Goal: Transaction & Acquisition: Purchase product/service

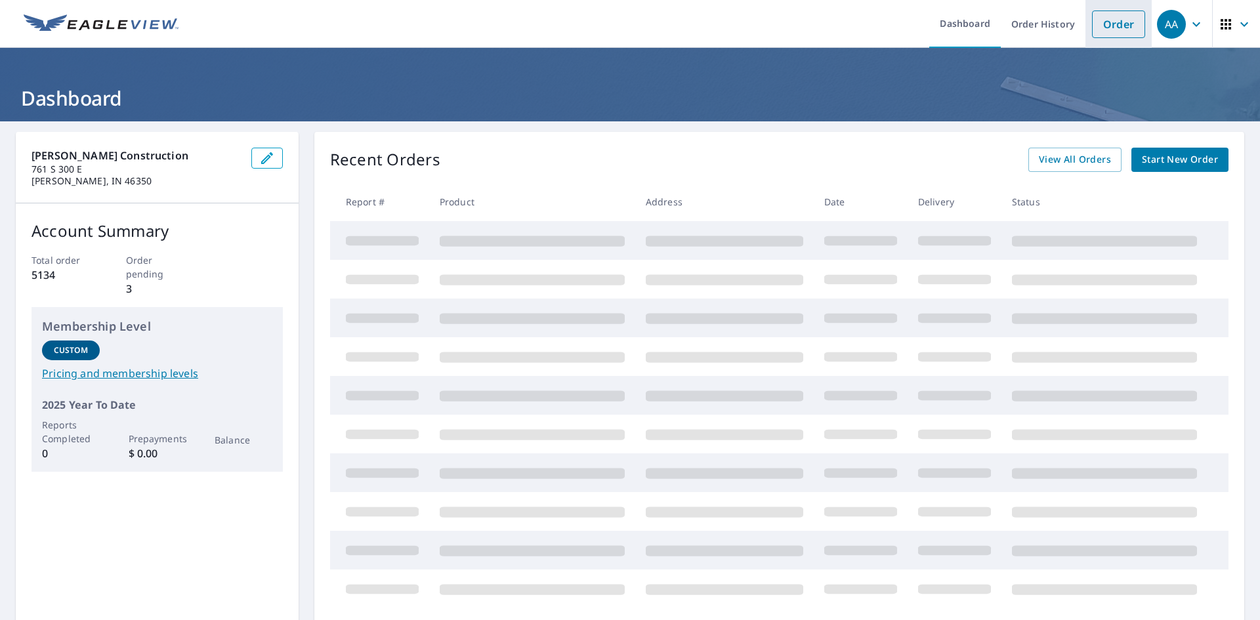
click at [1118, 27] on link "Order" at bounding box center [1118, 25] width 53 height 28
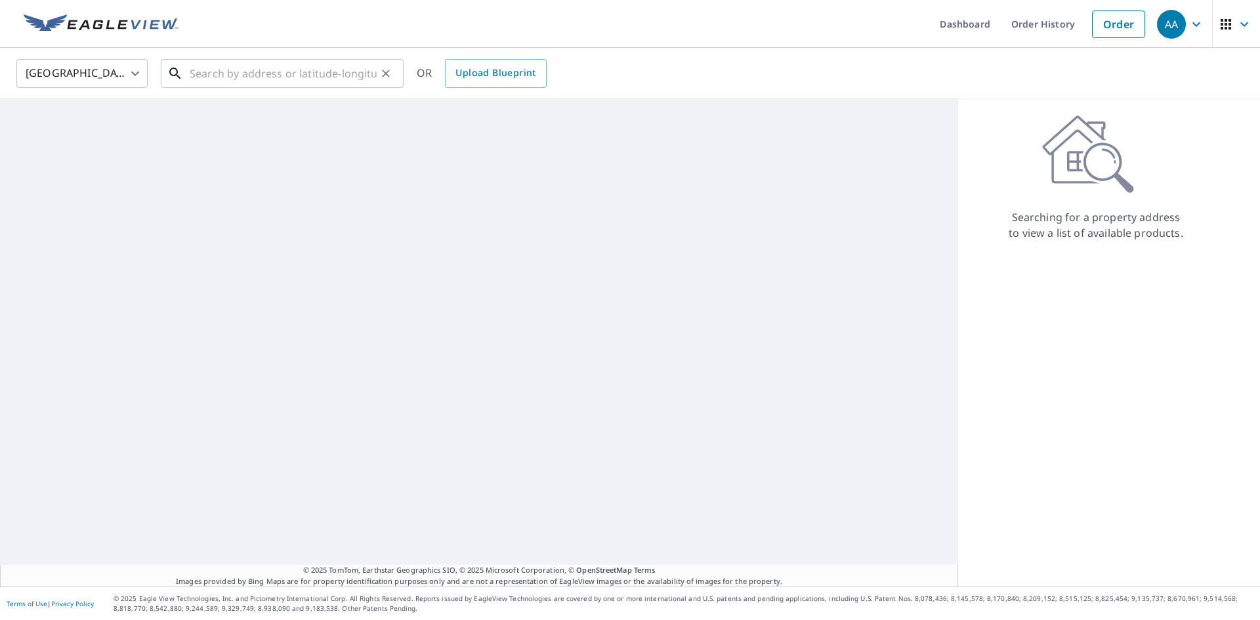
click at [355, 70] on input "text" at bounding box center [283, 73] width 187 height 37
paste input "1605 [GEOGRAPHIC_DATA]"
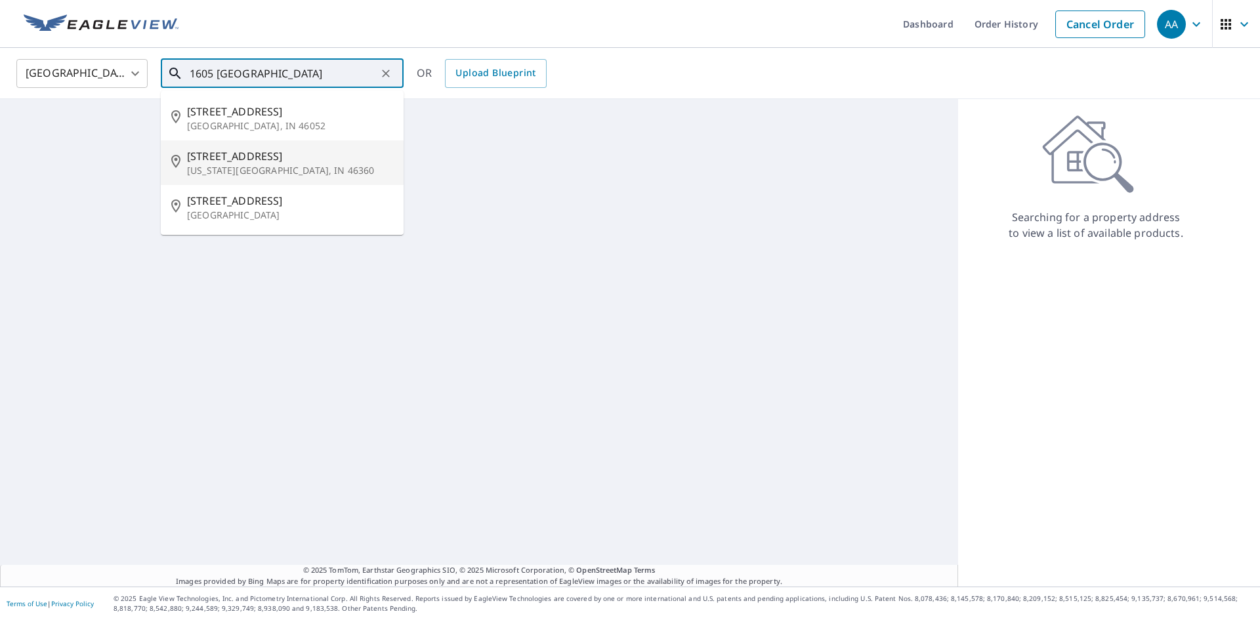
click at [284, 164] on p "[US_STATE][GEOGRAPHIC_DATA], IN 46360" at bounding box center [290, 170] width 206 height 13
type input "[STREET_ADDRESS][US_STATE]"
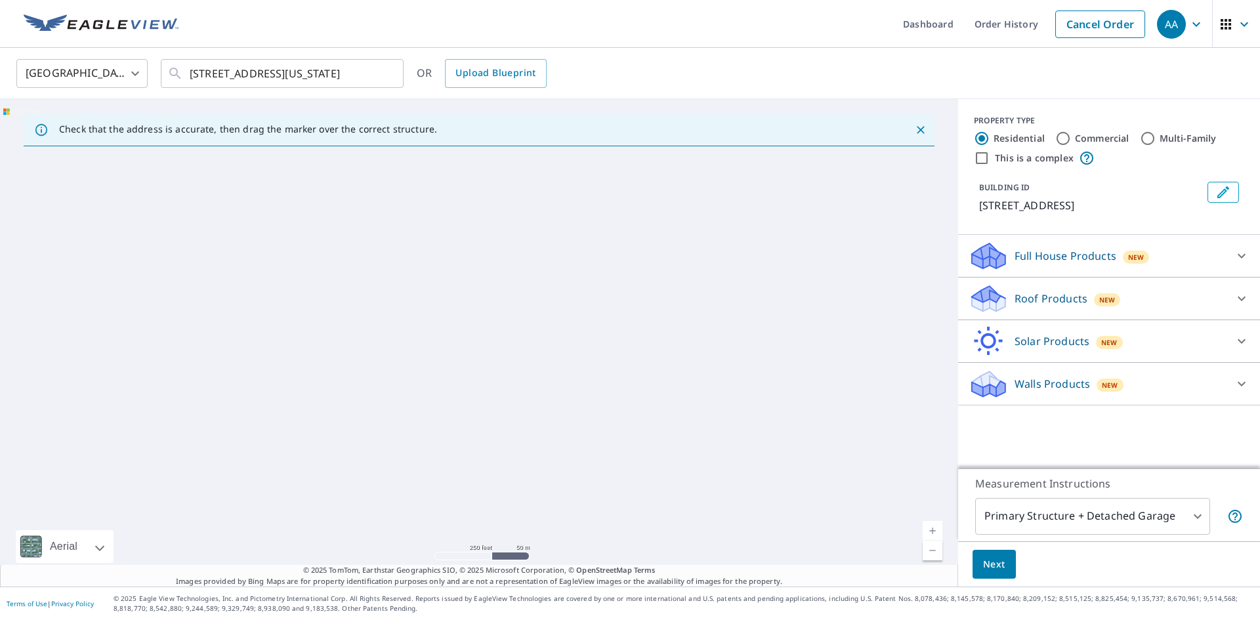
click at [1152, 303] on div "Roof Products New" at bounding box center [1097, 299] width 257 height 31
click at [1123, 264] on div "New" at bounding box center [1136, 257] width 27 height 13
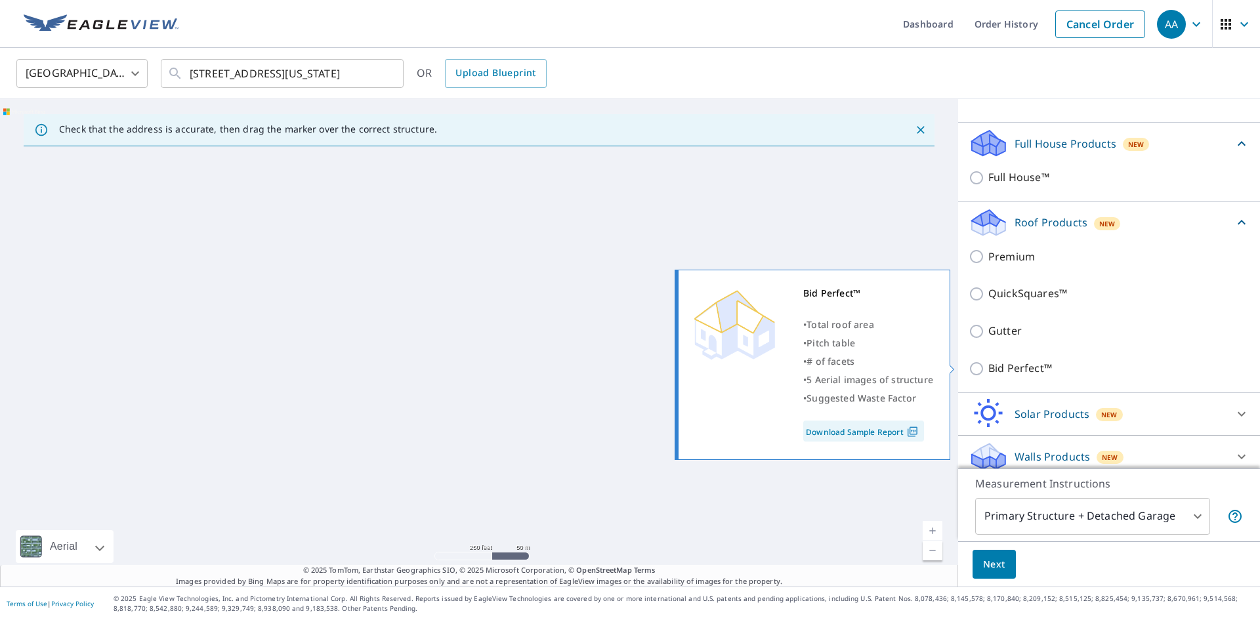
scroll to position [131, 0]
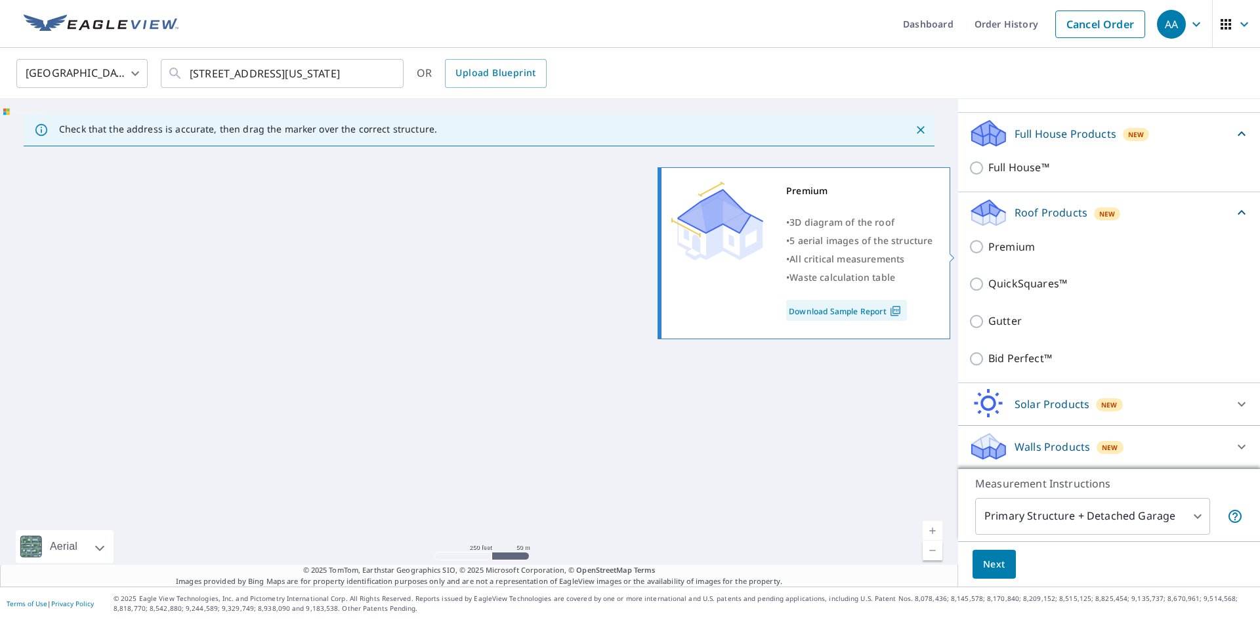
click at [973, 252] on input "Premium" at bounding box center [979, 247] width 20 height 16
checkbox input "true"
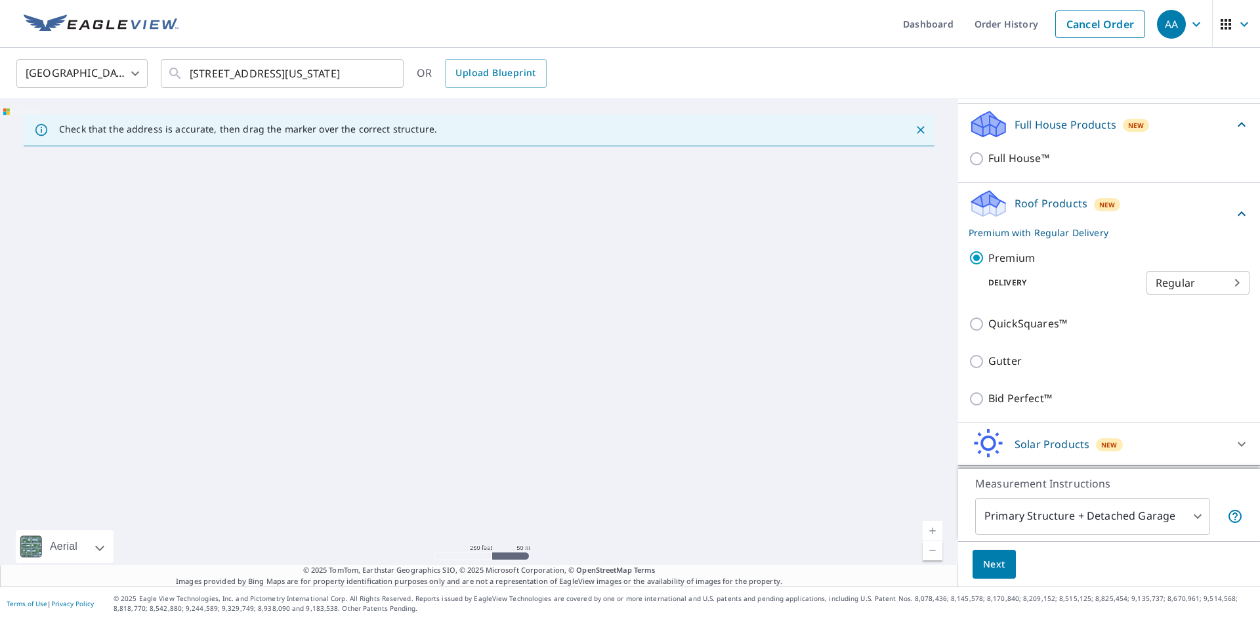
click at [1153, 297] on body "AA AA Dashboard Order History Cancel Order AA [GEOGRAPHIC_DATA] [GEOGRAPHIC_DAT…" at bounding box center [630, 310] width 1260 height 620
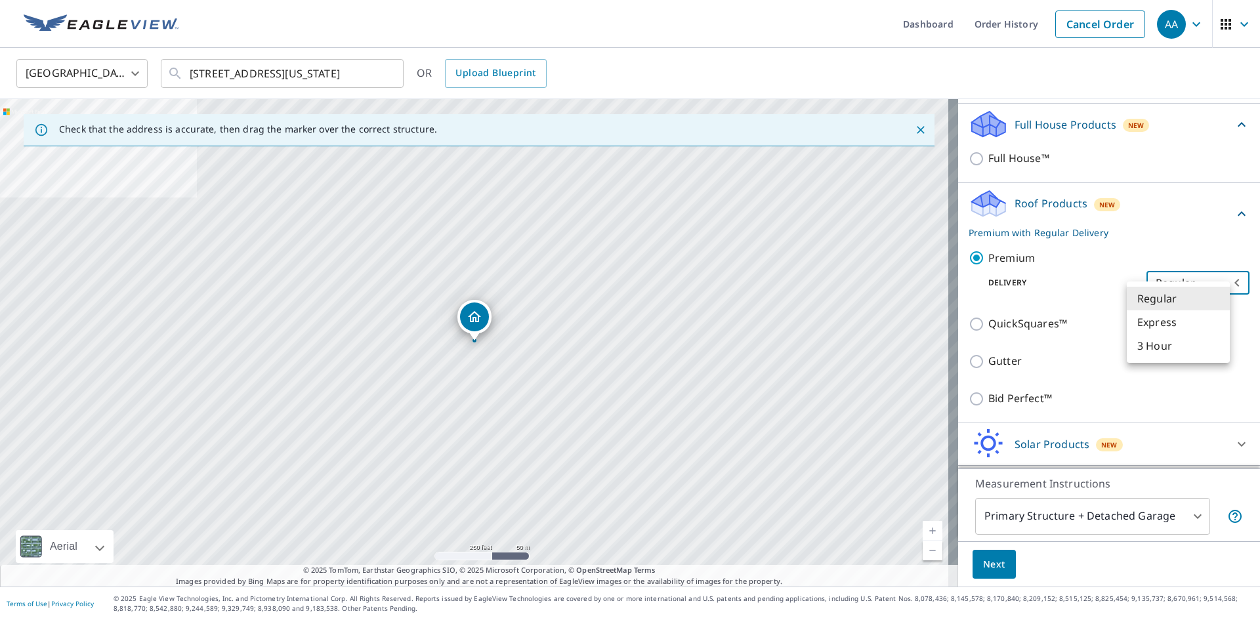
click at [1159, 345] on li "3 Hour" at bounding box center [1178, 346] width 103 height 24
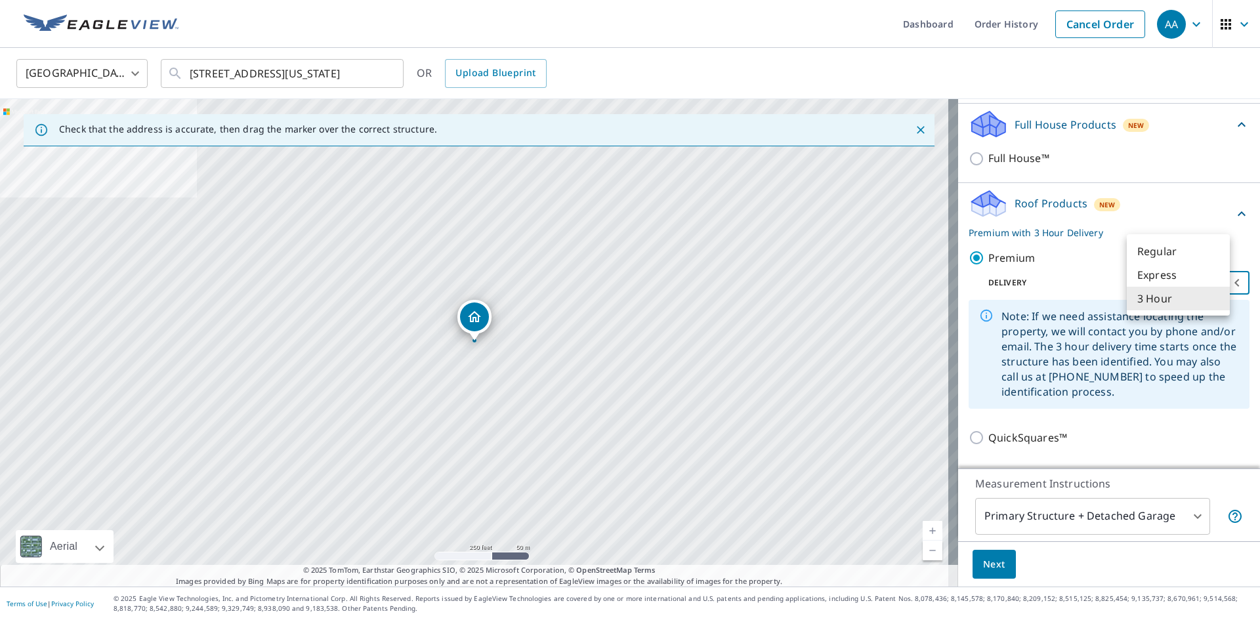
click at [1166, 304] on body "AA AA Dashboard Order History Cancel Order AA [GEOGRAPHIC_DATA] [GEOGRAPHIC_DAT…" at bounding box center [630, 310] width 1260 height 620
click at [1158, 276] on li "Express" at bounding box center [1178, 275] width 103 height 24
type input "4"
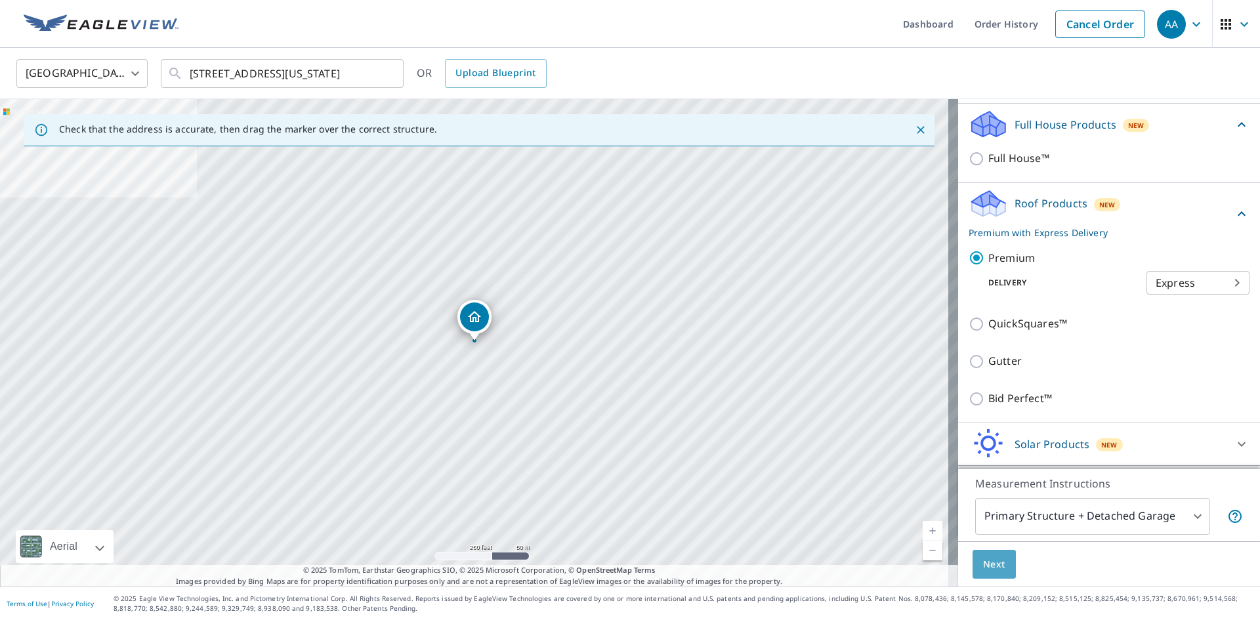
click at [997, 565] on button "Next" at bounding box center [994, 565] width 43 height 30
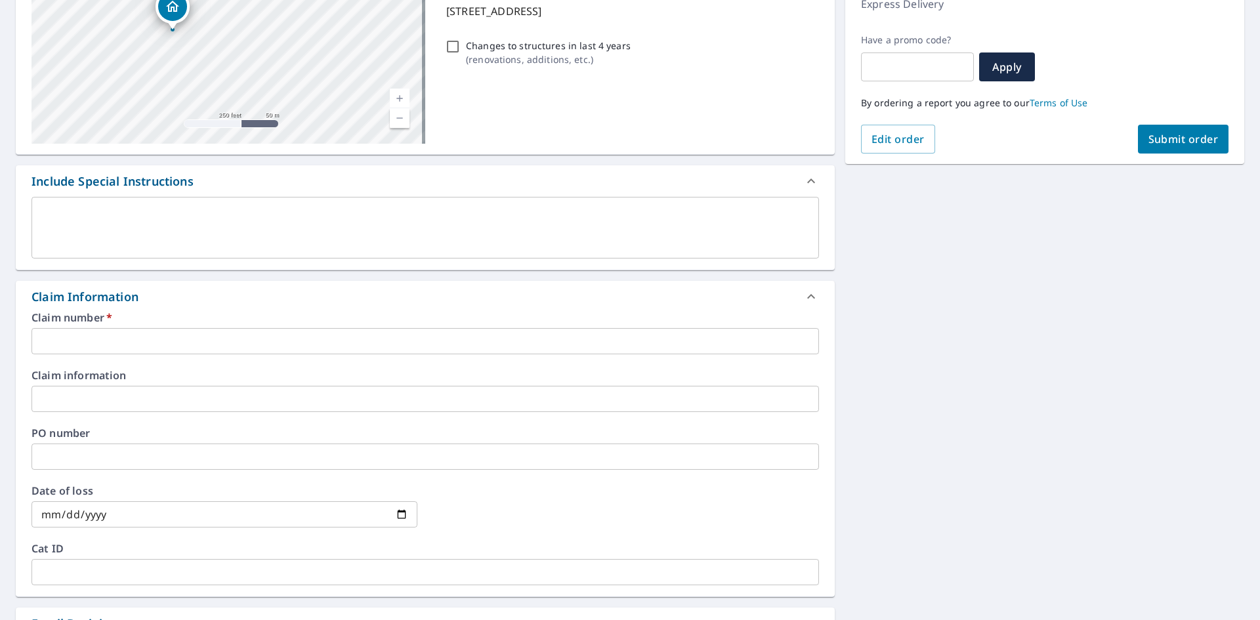
scroll to position [197, 0]
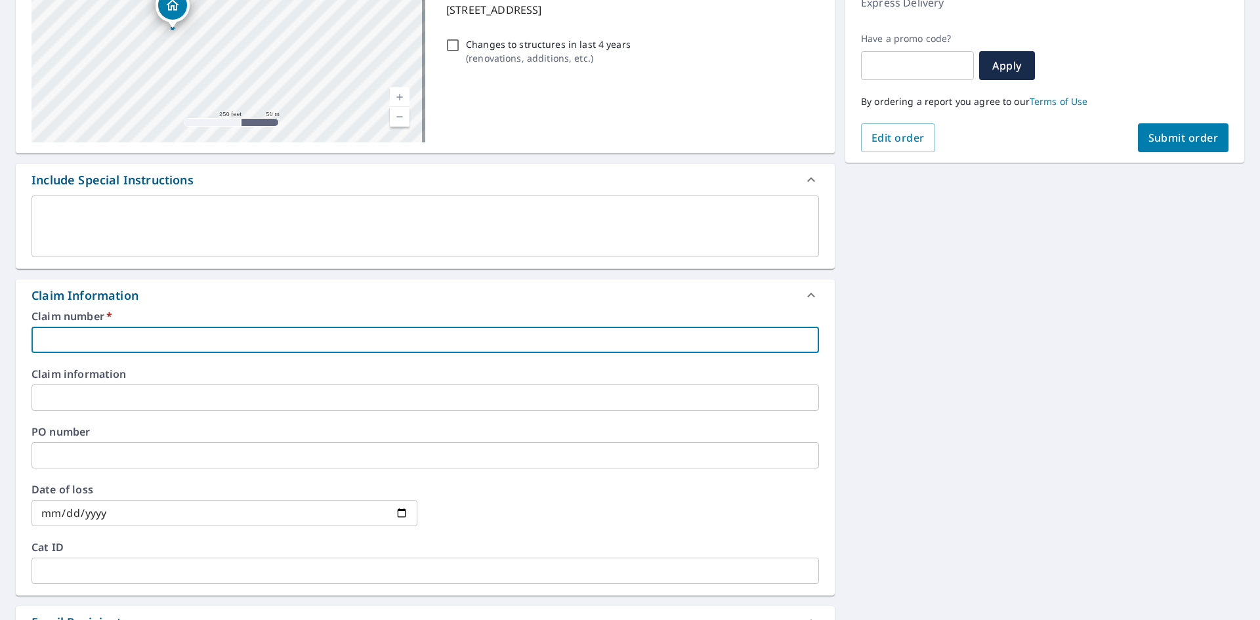
click at [121, 338] on input "text" at bounding box center [426, 340] width 788 height 26
paste input "Stecich"
type input "Stecich"
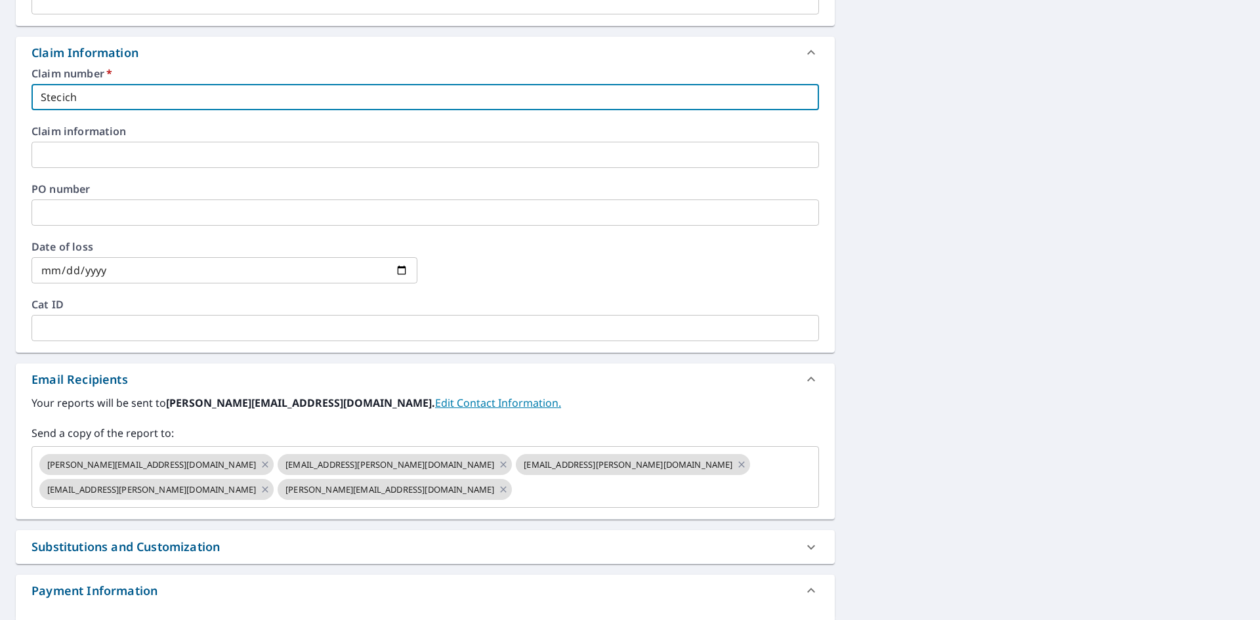
scroll to position [459, 0]
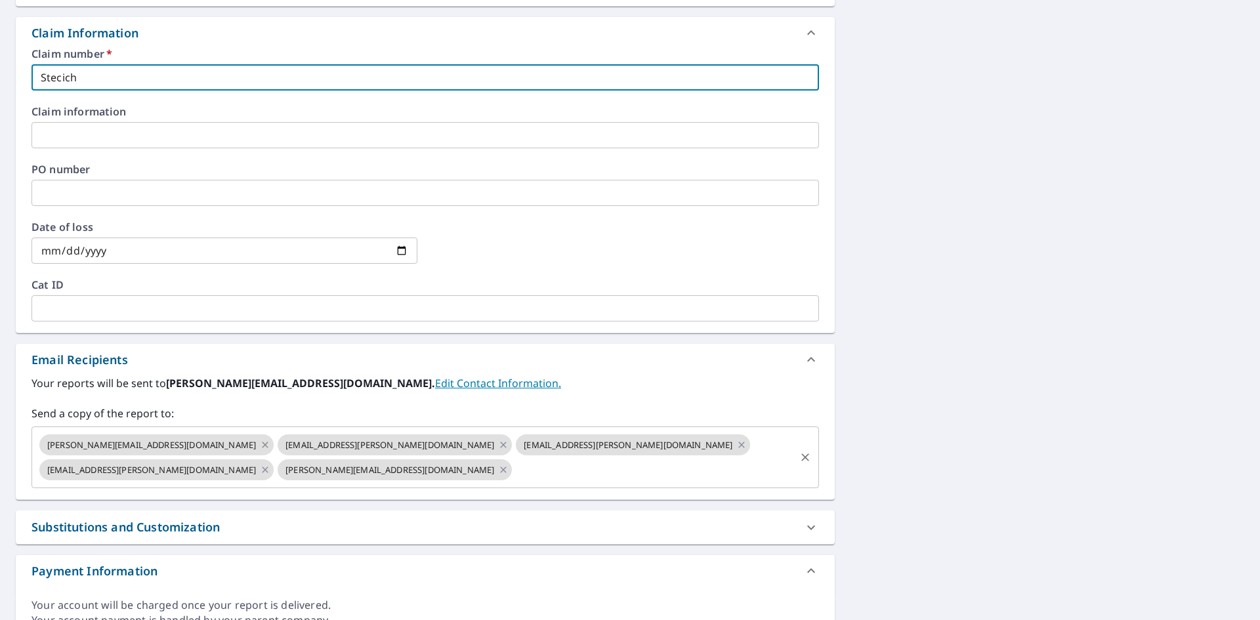
click at [262, 446] on icon at bounding box center [265, 445] width 6 height 6
click at [270, 463] on icon at bounding box center [265, 470] width 11 height 14
checkbox input "true"
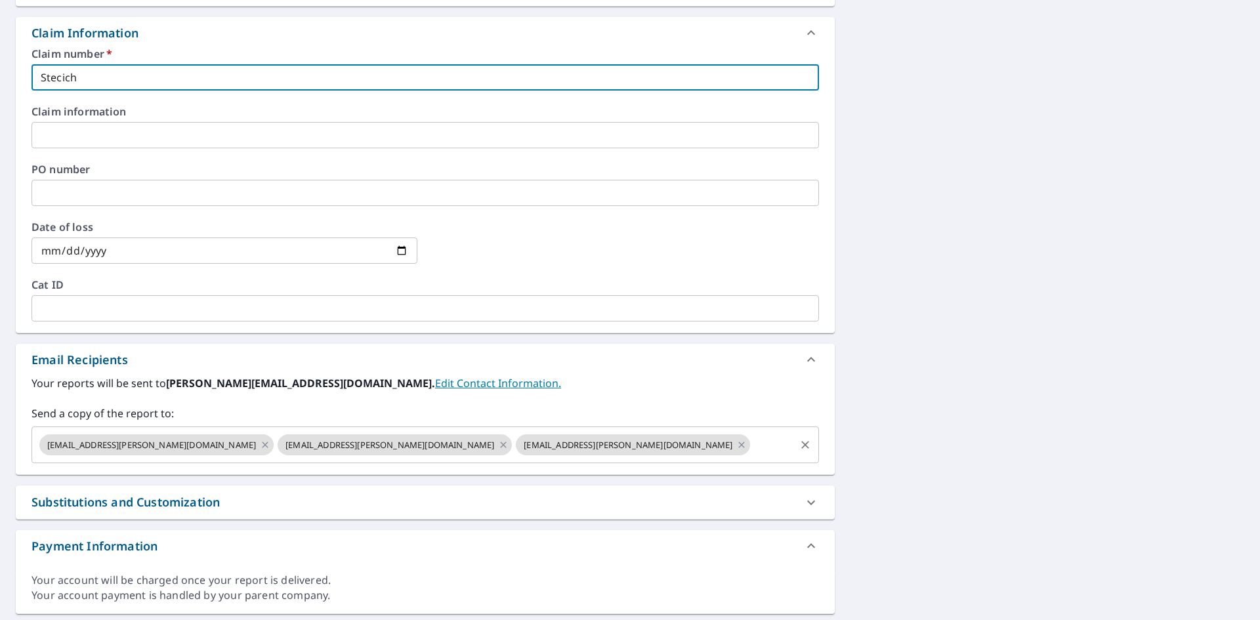
type input "Stecich"
click at [752, 446] on input "text" at bounding box center [772, 445] width 41 height 25
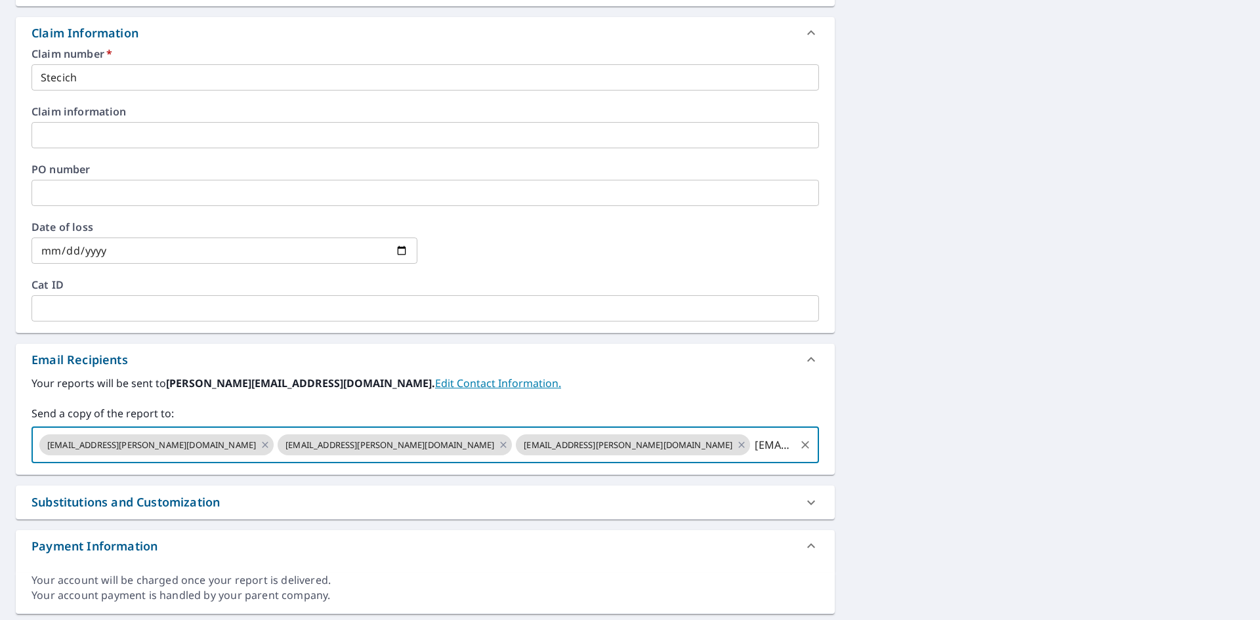
type input "[EMAIL_ADDRESS][DOMAIN_NAME]"
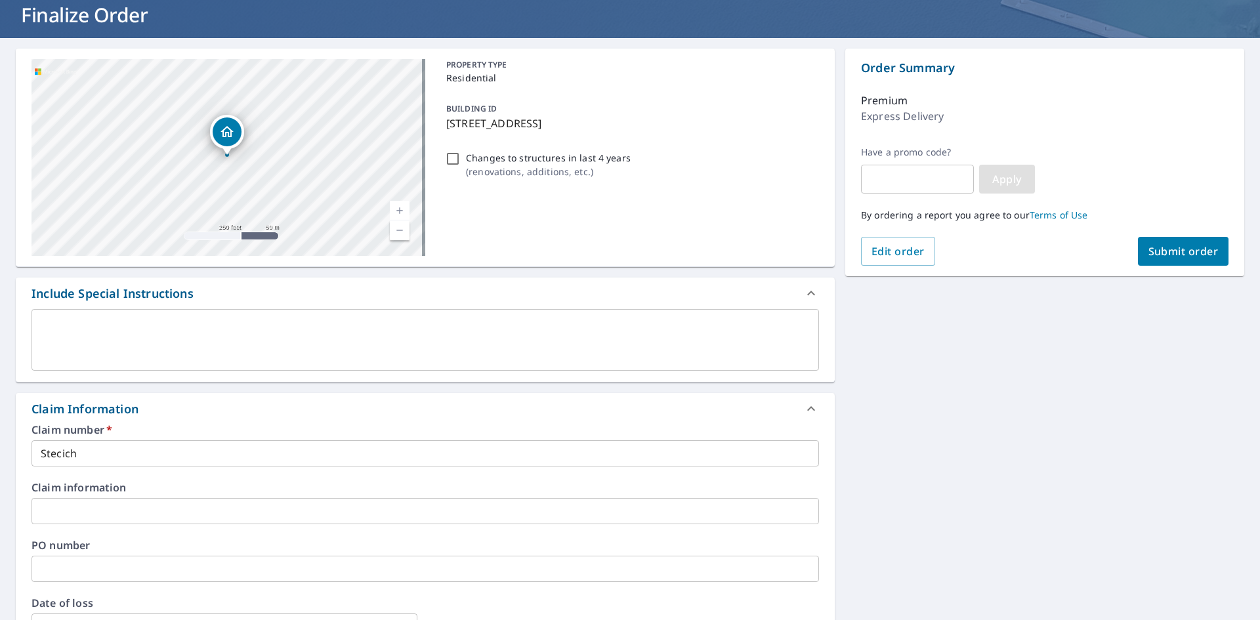
scroll to position [0, 0]
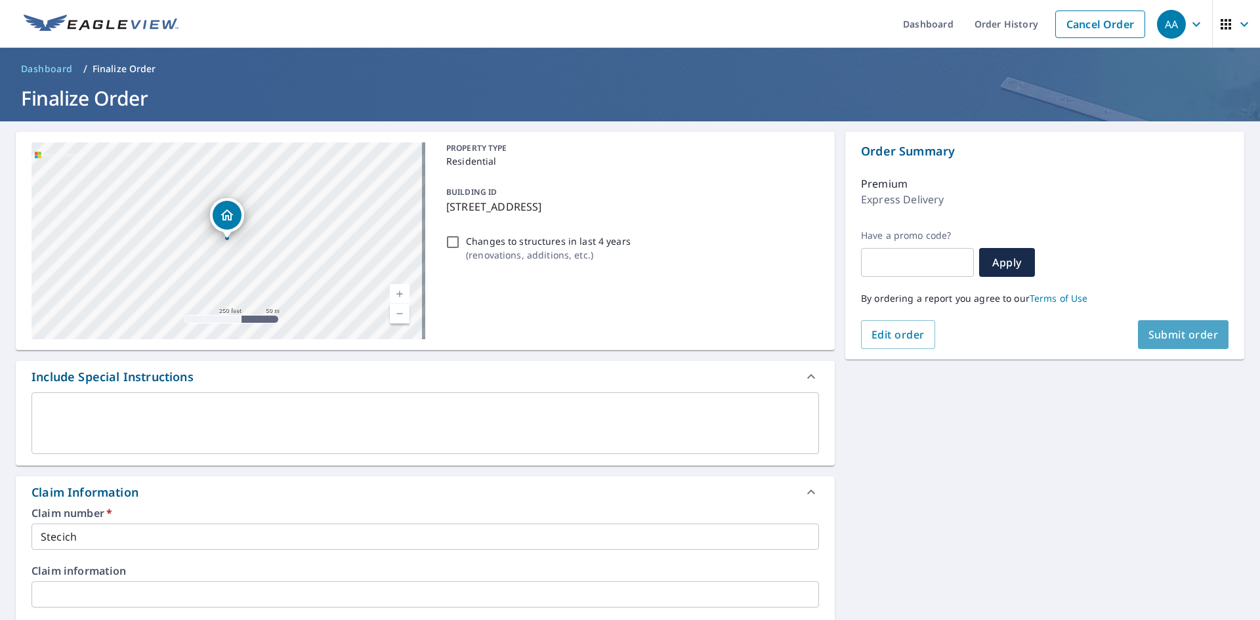
click at [1191, 341] on span "Submit order" at bounding box center [1184, 334] width 70 height 14
checkbox input "true"
